Goal: Information Seeking & Learning: Learn about a topic

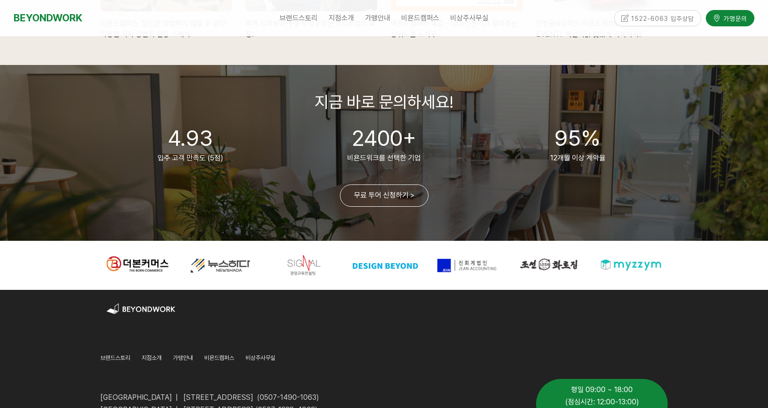
scroll to position [2210, 0]
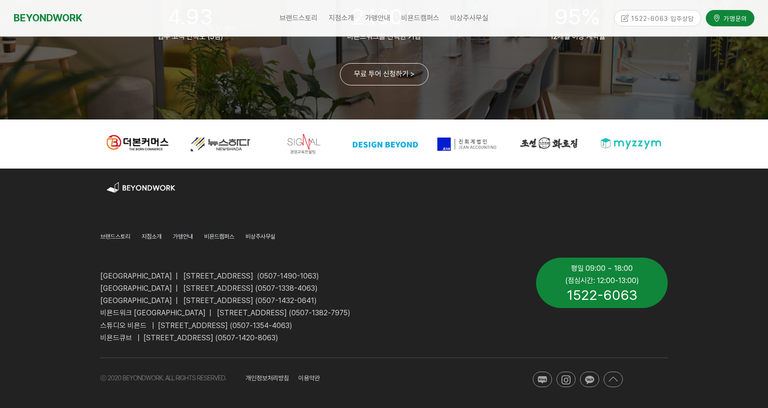
click at [149, 291] on span "[GEOGRAPHIC_DATA] | [STREET_ADDRESS] (0507-1338-4063)" at bounding box center [208, 288] width 217 height 9
click at [154, 236] on span "지점소개" at bounding box center [152, 236] width 20 height 7
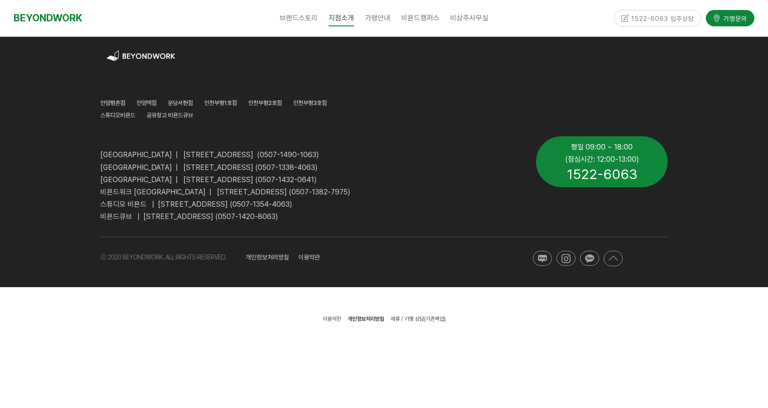
click at [277, 189] on span "비욘드워크 [GEOGRAPHIC_DATA] | [STREET_ADDRESS] (0507-1382-7975)" at bounding box center [225, 191] width 250 height 9
click at [109, 100] on span "안양평촌점" at bounding box center [112, 102] width 25 height 7
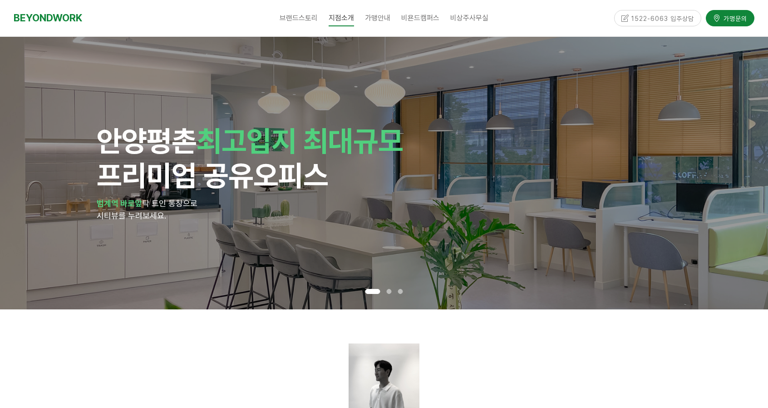
scroll to position [182, 0]
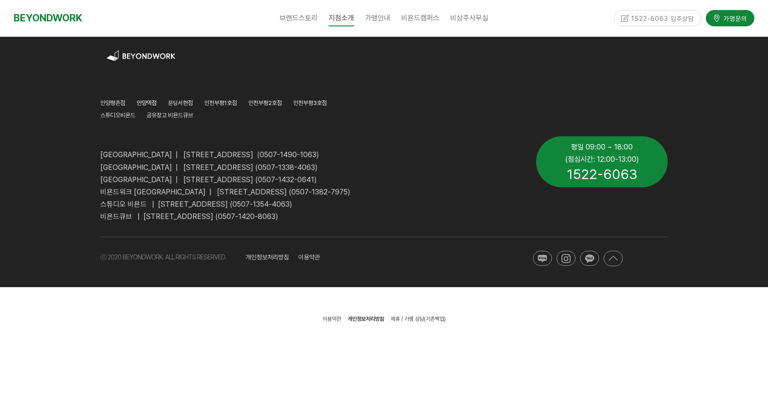
click at [152, 102] on span "안양역점" at bounding box center [147, 102] width 20 height 7
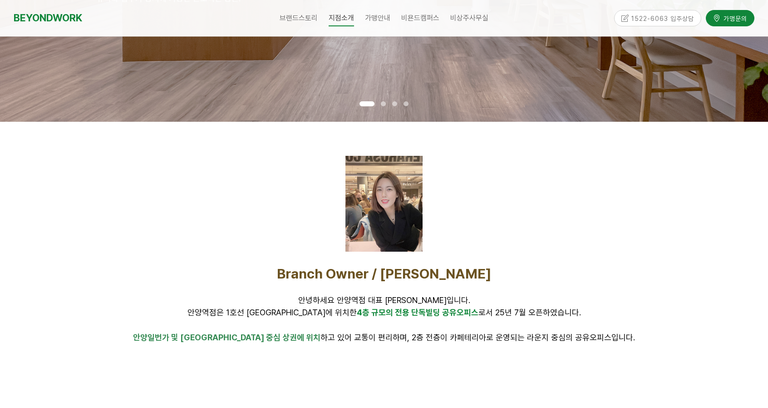
scroll to position [318, 0]
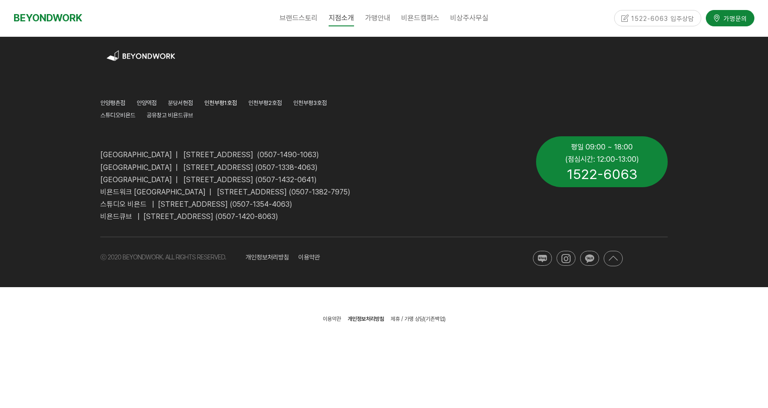
click at [237, 104] on span "인천부평1호점" at bounding box center [220, 102] width 33 height 7
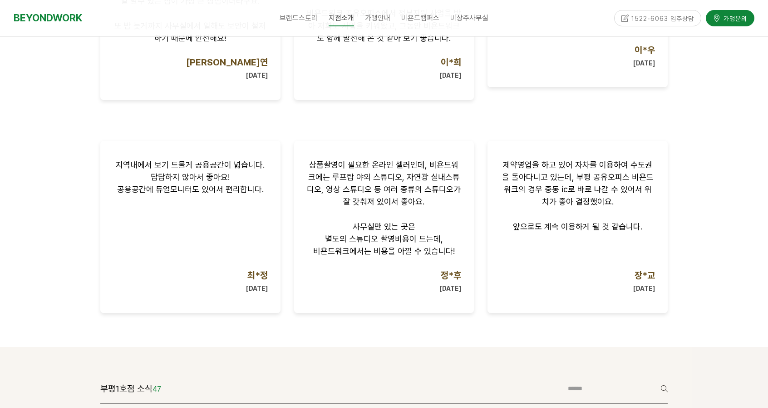
scroll to position [772, 0]
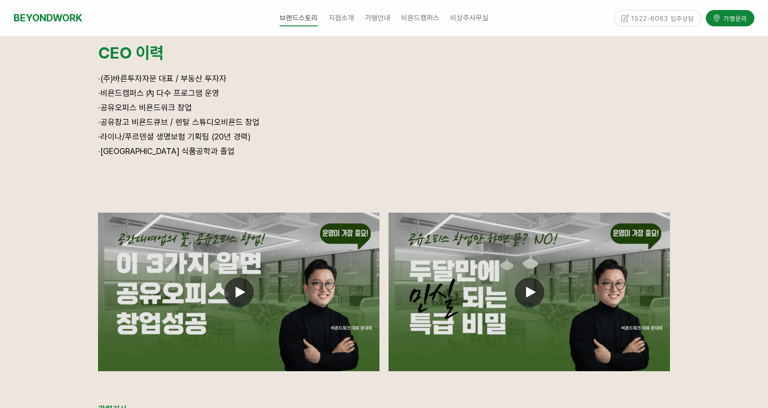
scroll to position [499, 0]
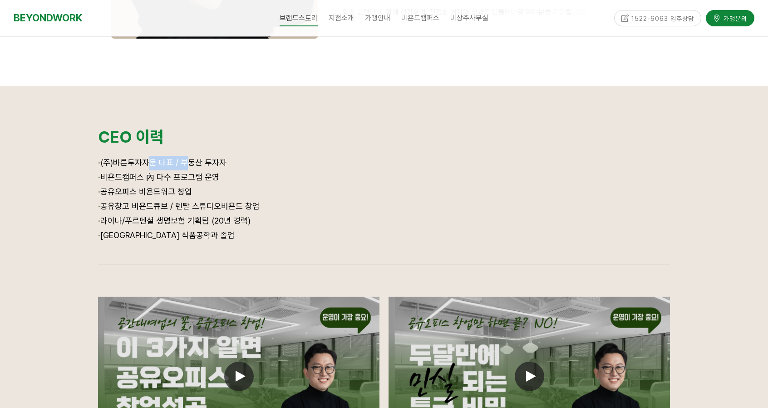
drag, startPoint x: 142, startPoint y: 163, endPoint x: 229, endPoint y: 191, distance: 91.4
click at [183, 165] on span "(주)바른투자자문 대표 / 부동산 투자자" at bounding box center [163, 162] width 126 height 10
click at [230, 192] on p "· 공유오피스 비욘드워크 창업" at bounding box center [384, 192] width 572 height 15
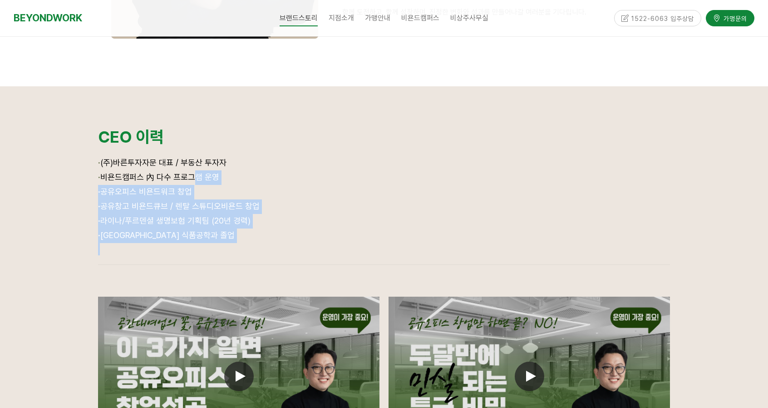
drag, startPoint x: 186, startPoint y: 181, endPoint x: 275, endPoint y: 250, distance: 112.6
click at [240, 249] on div "· (주)바른투자자문 대표 / 부동산 투자자 · 비욘드캠퍼스 內 다수 프로그램 운영 · 공유오피스 비욘드워크 창업 · 공유창고 비욘드큐브 / …" at bounding box center [384, 205] width 572 height 99
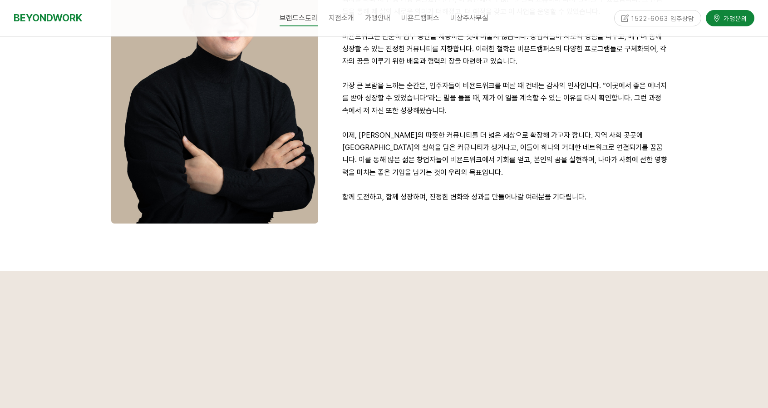
scroll to position [182, 0]
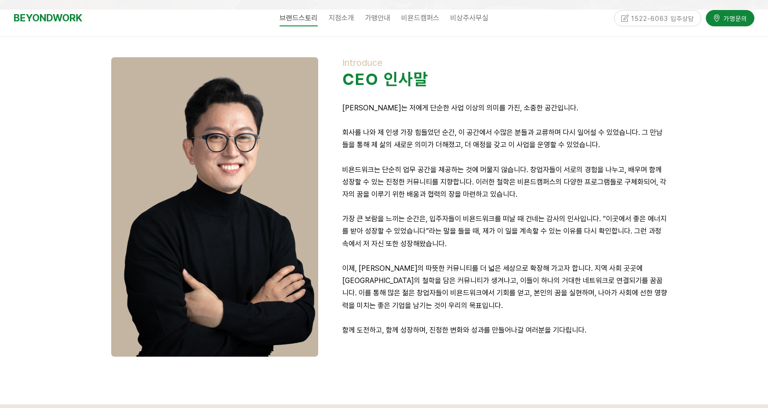
drag, startPoint x: 434, startPoint y: 101, endPoint x: 510, endPoint y: 95, distance: 76.5
click at [510, 95] on p at bounding box center [504, 95] width 325 height 12
drag, startPoint x: 453, startPoint y: 153, endPoint x: 459, endPoint y: 182, distance: 29.7
click at [457, 161] on p at bounding box center [504, 157] width 325 height 12
drag, startPoint x: 460, startPoint y: 192, endPoint x: 501, endPoint y: 235, distance: 58.7
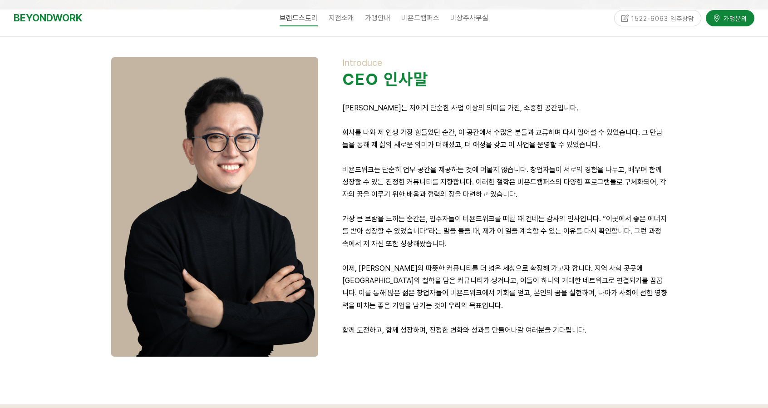
click at [482, 221] on div "Introduce CEO 인사말 비욘드워크는 저에게 단순한 사업 이상의 의미를 가진, 소중한 공간입니다. 회사를 나와 제 인생 가장 힘들었던 …" at bounding box center [504, 202] width 325 height 291
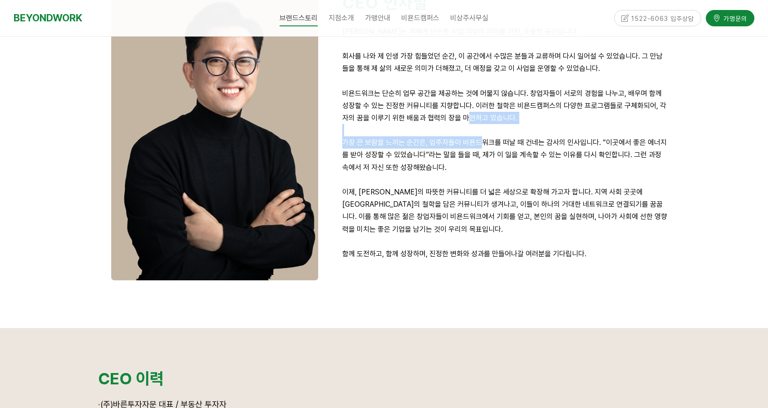
scroll to position [251, 0]
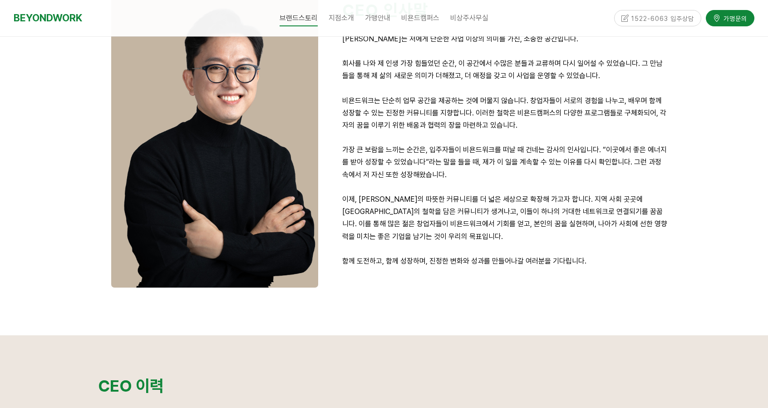
click at [389, 257] on p "함께 도전하고, 함께 성장하며, 진정한 변화와 성과를 만들어나갈 여러분을 기다립니다." at bounding box center [504, 261] width 325 height 12
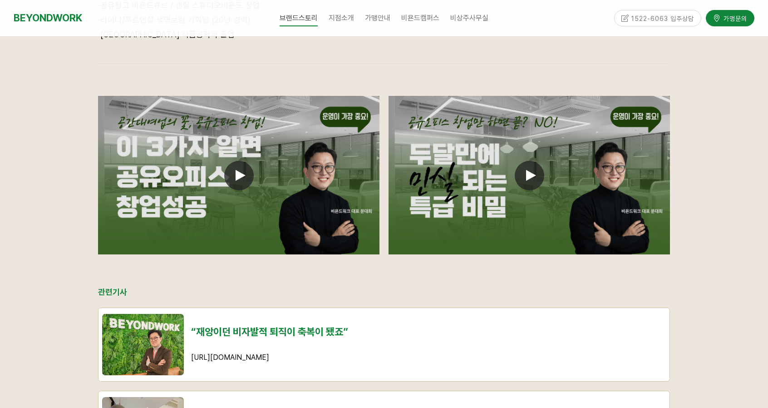
scroll to position [750, 0]
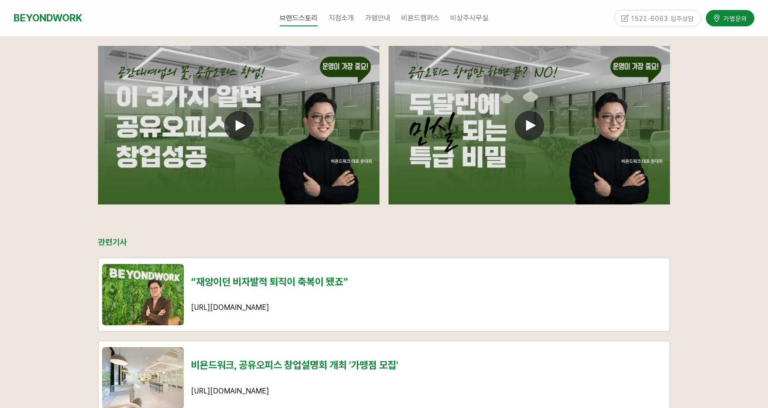
click at [245, 130] on icon at bounding box center [241, 125] width 10 height 11
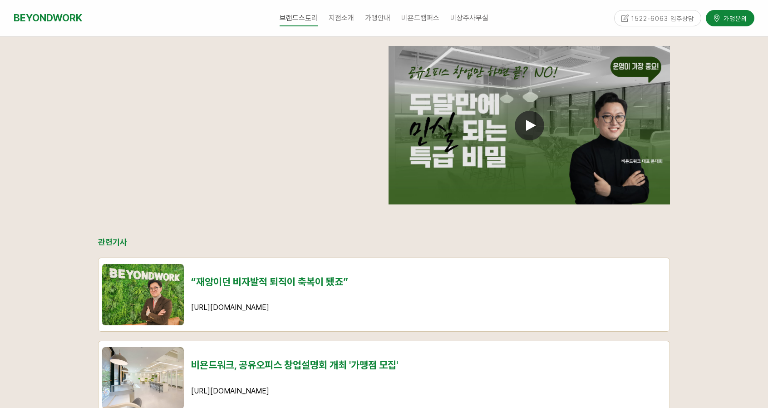
click at [695, 115] on div at bounding box center [384, 252] width 768 height 833
click at [543, 46] on div at bounding box center [529, 46] width 281 height 0
click at [531, 123] on icon at bounding box center [531, 125] width 10 height 11
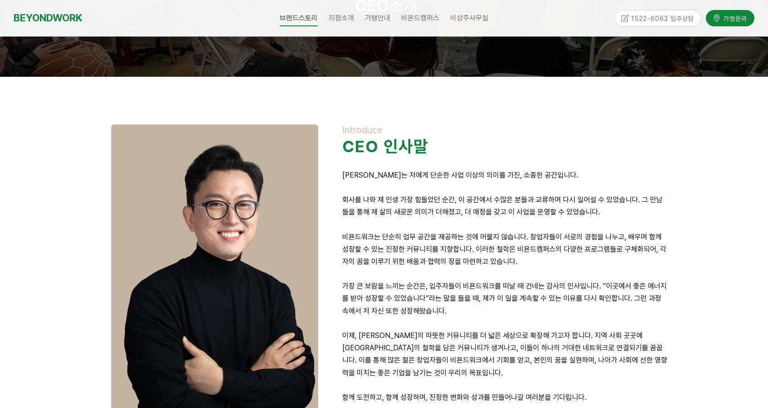
scroll to position [0, 0]
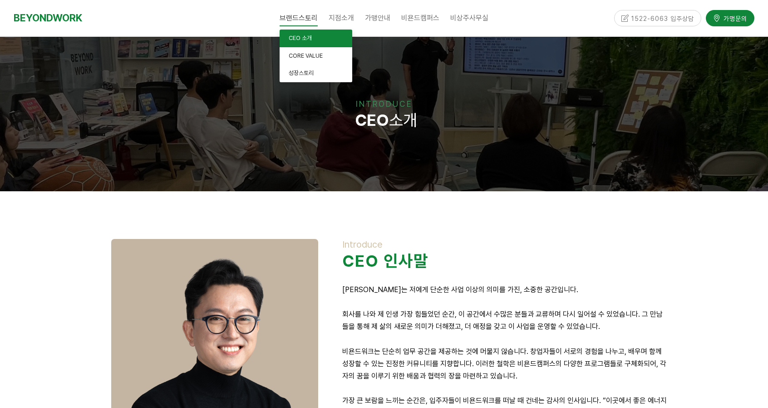
click at [297, 41] on span "CEO 소개" at bounding box center [300, 37] width 23 height 7
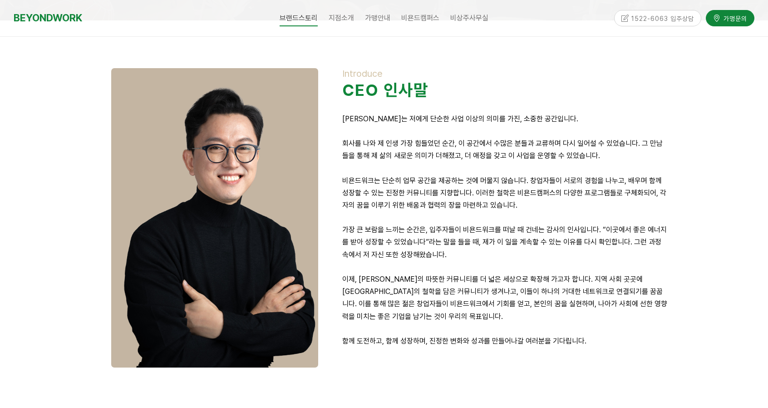
scroll to position [182, 0]
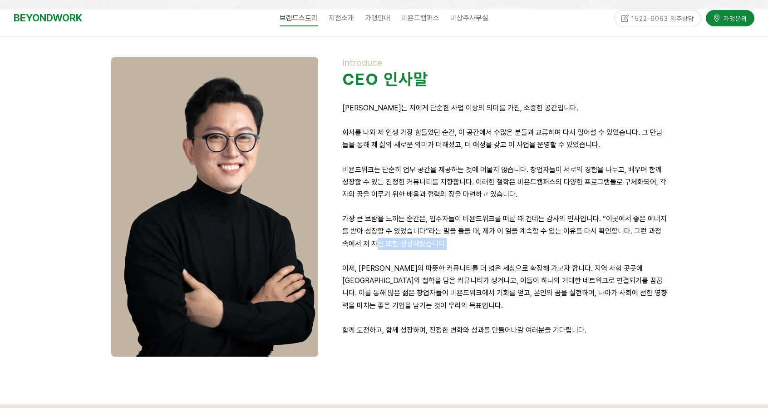
drag, startPoint x: 369, startPoint y: 240, endPoint x: 491, endPoint y: 238, distance: 121.2
click at [491, 238] on p "가장 큰 보람을 느끼는 순간은, 입주자들이 비욘드워크를 떠날 때 건네는 감사의 인사입니다. “이곳에서 좋은 에너지를 받아 성장할 수 있었습니다…" at bounding box center [504, 230] width 325 height 37
click at [443, 301] on p "이제, [PERSON_NAME]의 따뜻한 커뮤니티를 더 넓은 세상으로 확장해 가고자 합니다. 지역 사회 곳곳에 [GEOGRAPHIC_DATA]…" at bounding box center [504, 286] width 325 height 49
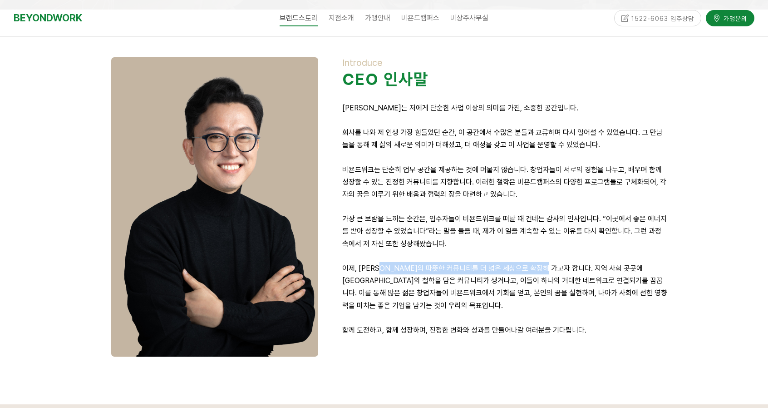
drag, startPoint x: 388, startPoint y: 273, endPoint x: 560, endPoint y: 270, distance: 171.6
click at [559, 270] on p "이제, [PERSON_NAME]의 따뜻한 커뮤니티를 더 넓은 세상으로 확장해 가고자 합니다. 지역 사회 곳곳에 [GEOGRAPHIC_DATA]…" at bounding box center [504, 286] width 325 height 49
click at [551, 286] on p "이제, [PERSON_NAME]의 따뜻한 커뮤니티를 더 넓은 세상으로 확장해 가고자 합니다. 지역 사회 곳곳에 [GEOGRAPHIC_DATA]…" at bounding box center [504, 286] width 325 height 49
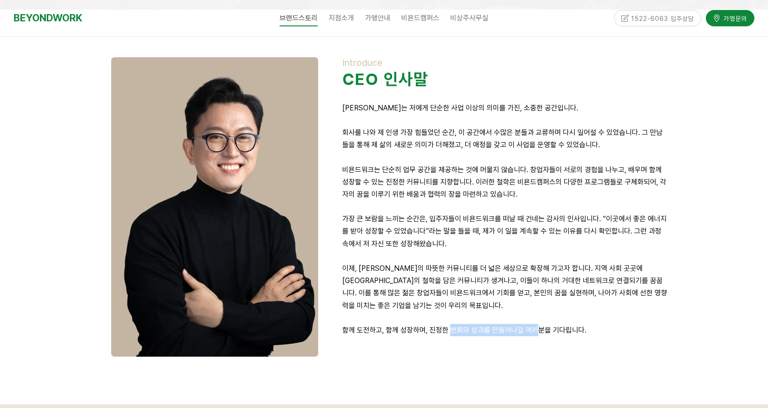
drag, startPoint x: 451, startPoint y: 328, endPoint x: 538, endPoint y: 328, distance: 87.1
click at [538, 328] on p "함께 도전하고, 함께 성장하며, 진정한 변화와 성과를 만들어나갈 여러분을 기다립니다." at bounding box center [504, 330] width 325 height 12
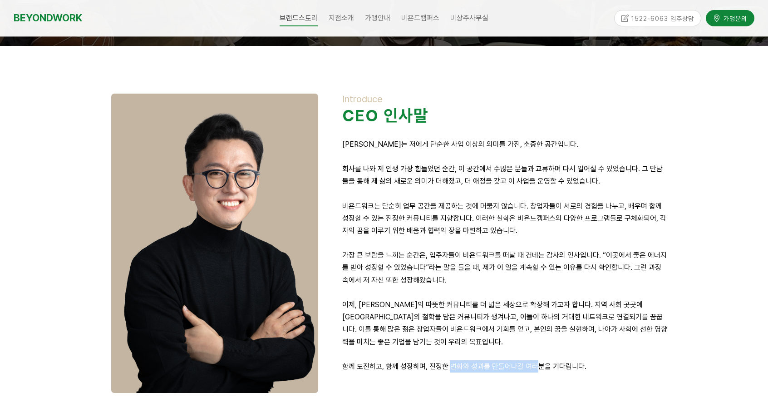
scroll to position [91, 0]
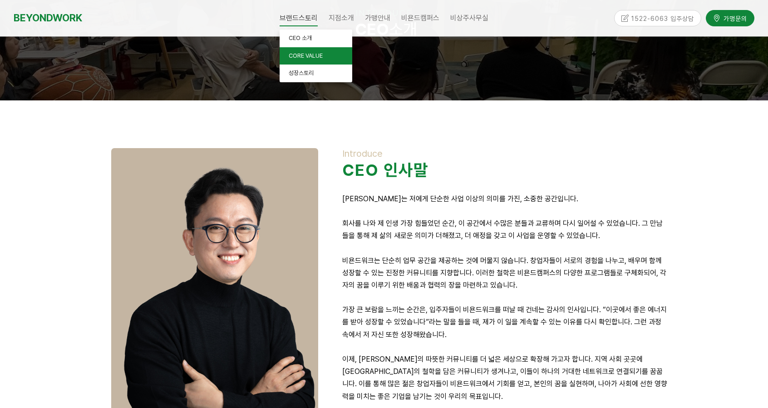
click at [308, 59] on link "CORE VALUE" at bounding box center [316, 56] width 73 height 18
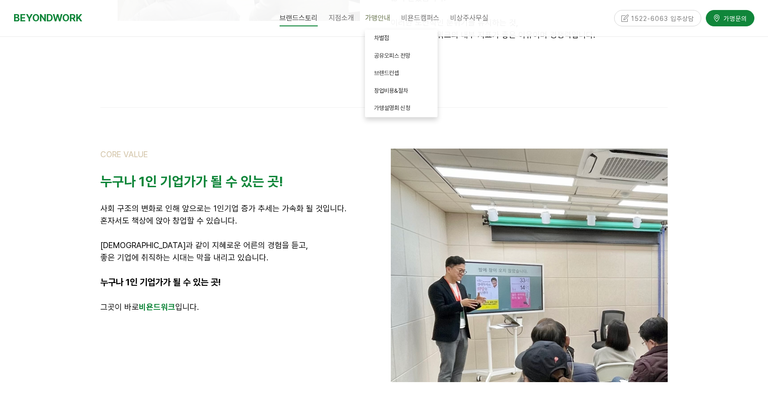
scroll to position [454, 0]
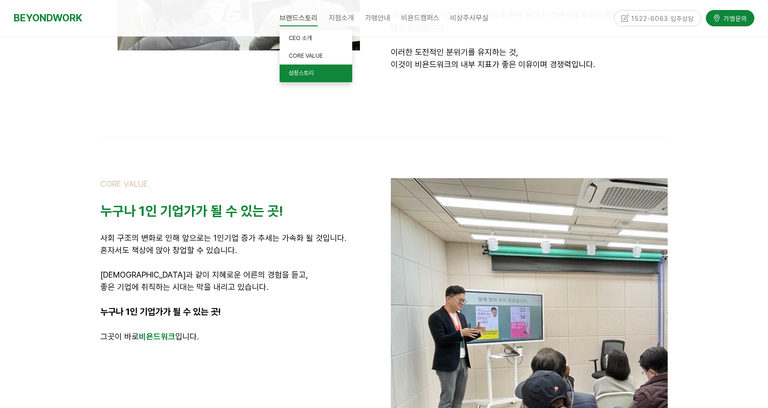
click at [305, 71] on span "성장스토리" at bounding box center [301, 72] width 25 height 7
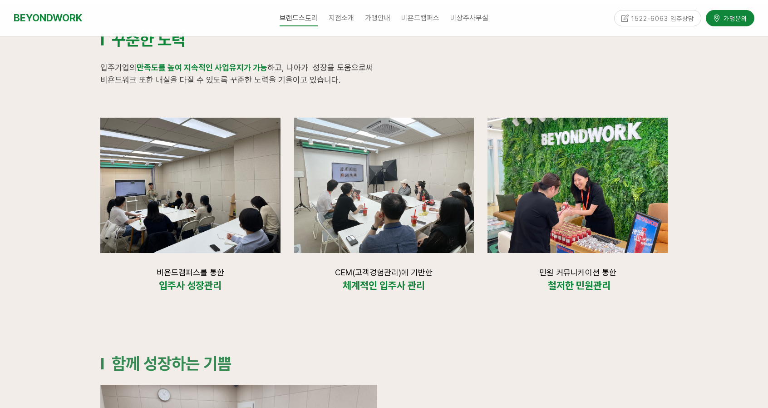
scroll to position [1271, 0]
